Goal: Information Seeking & Learning: Find specific fact

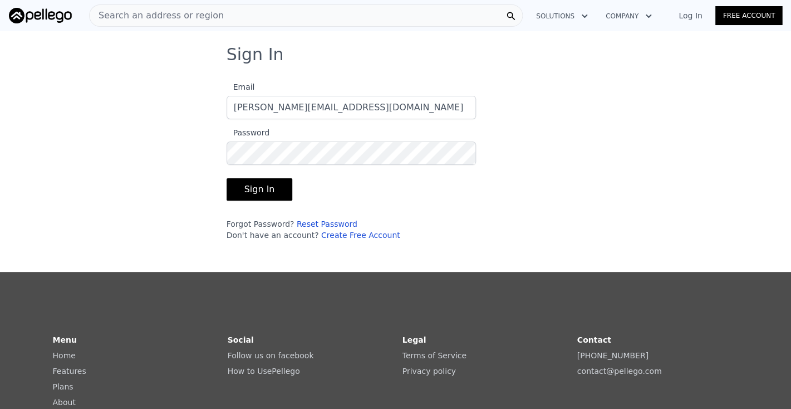
type input "[PERSON_NAME][EMAIL_ADDRESS][DOMAIN_NAME]"
click at [264, 188] on button "Sign In" at bounding box center [260, 189] width 66 height 22
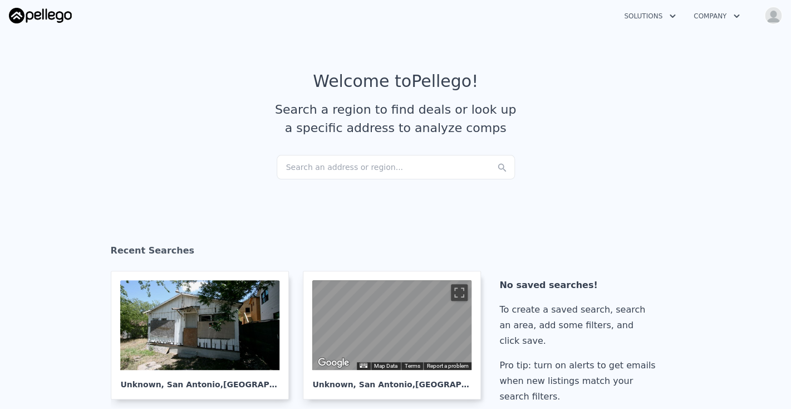
click at [324, 169] on div "Search an address or region..." at bounding box center [396, 167] width 238 height 24
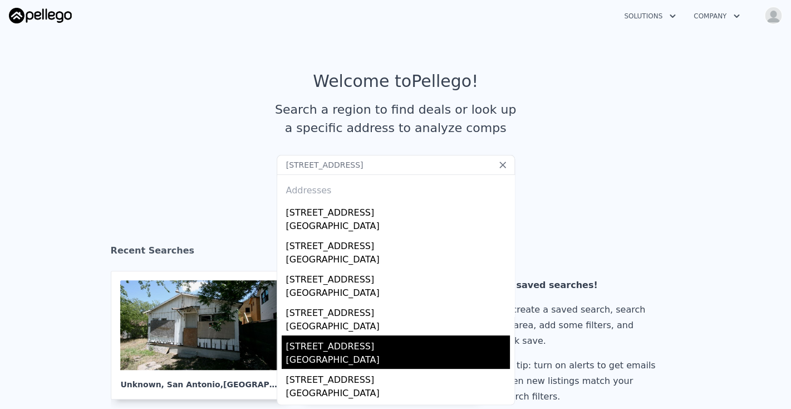
type input "[STREET_ADDRESS]"
click at [356, 351] on div "[STREET_ADDRESS]" at bounding box center [398, 344] width 224 height 18
